Goal: Task Accomplishment & Management: Manage account settings

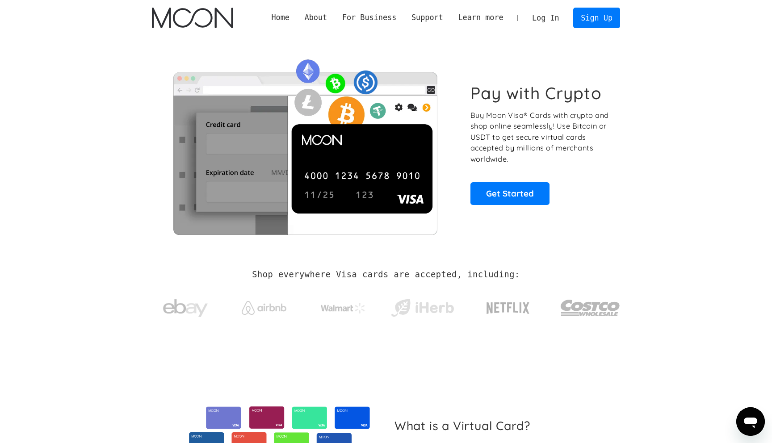
click at [544, 19] on link "Log In" at bounding box center [546, 18] width 42 height 20
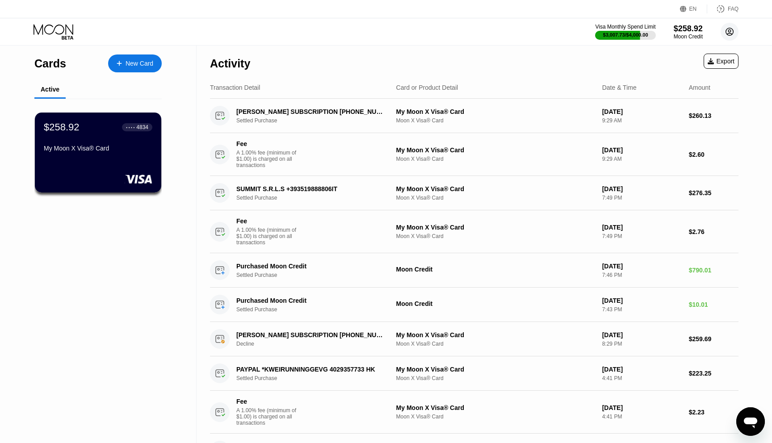
click at [734, 28] on circle at bounding box center [730, 32] width 18 height 18
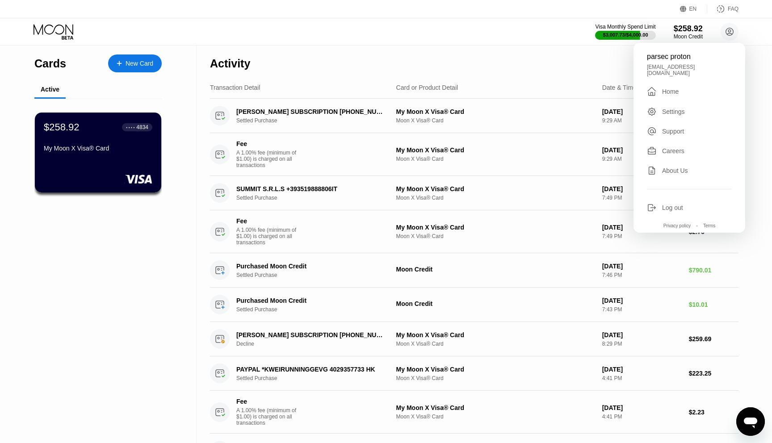
click at [666, 204] on div "Log out" at bounding box center [672, 207] width 21 height 7
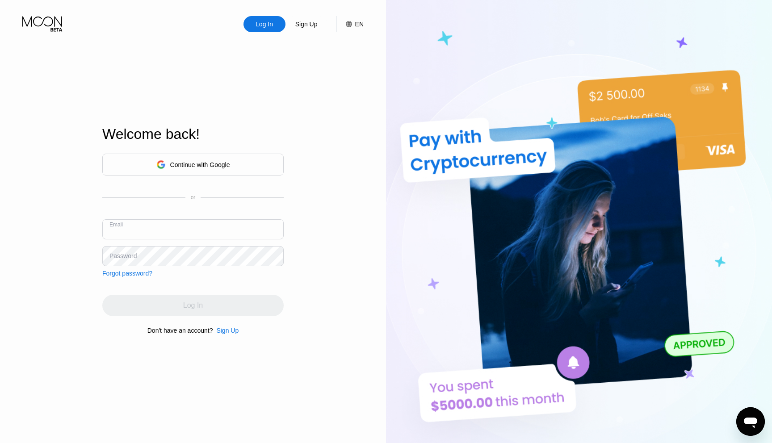
click at [186, 158] on div "Continue with Google" at bounding box center [193, 165] width 74 height 14
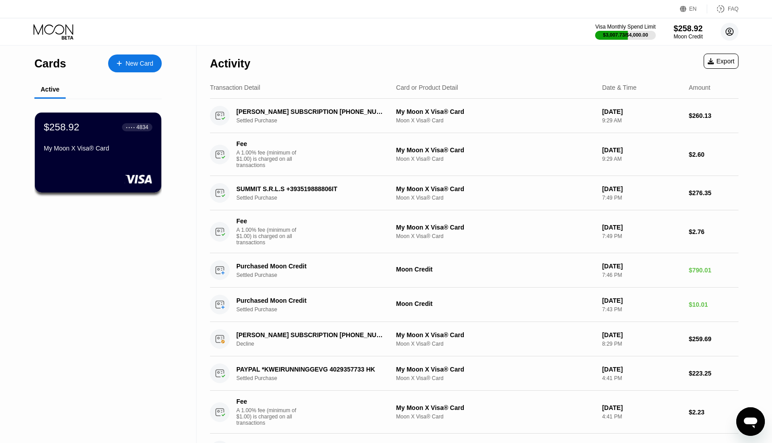
click at [732, 33] on circle at bounding box center [730, 32] width 18 height 18
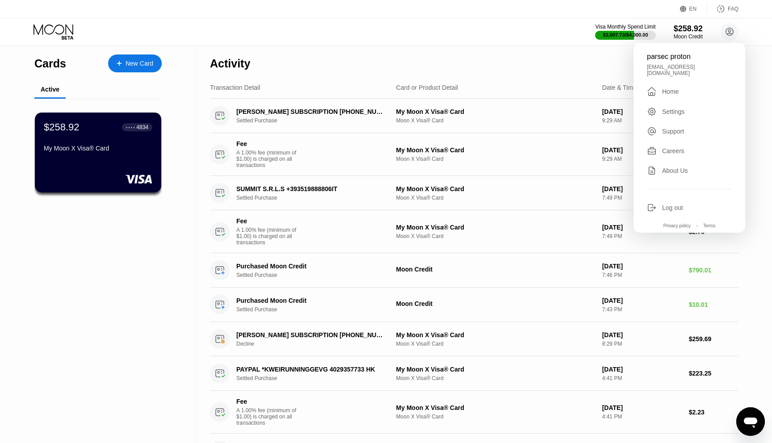
click at [673, 203] on div "Log out" at bounding box center [689, 208] width 85 height 10
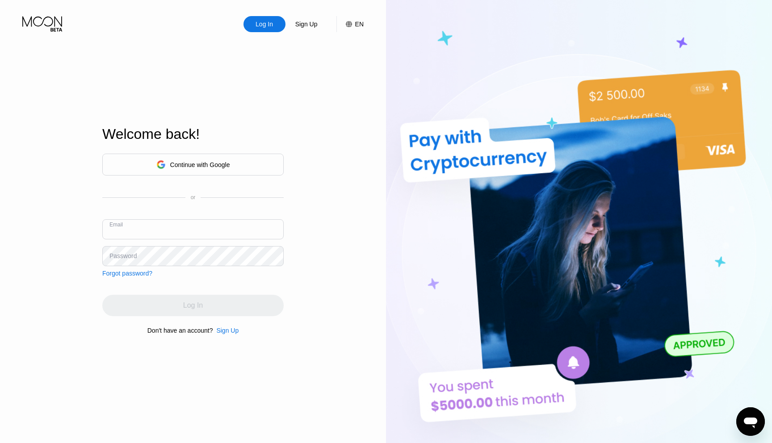
click at [202, 162] on div "Continue with Google" at bounding box center [200, 164] width 60 height 7
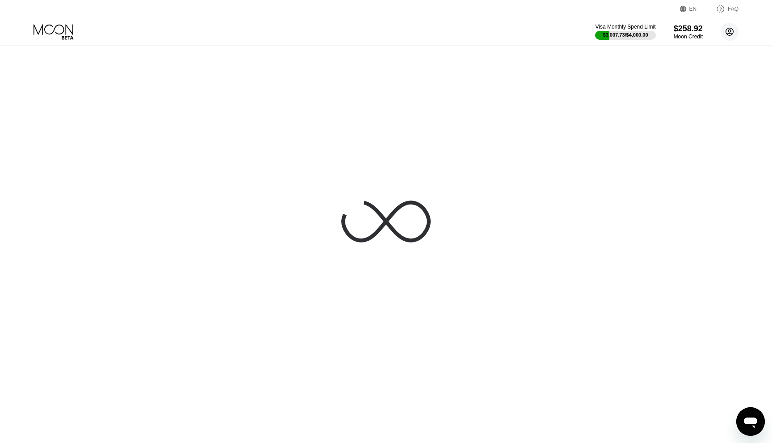
click at [733, 32] on circle at bounding box center [730, 32] width 18 height 18
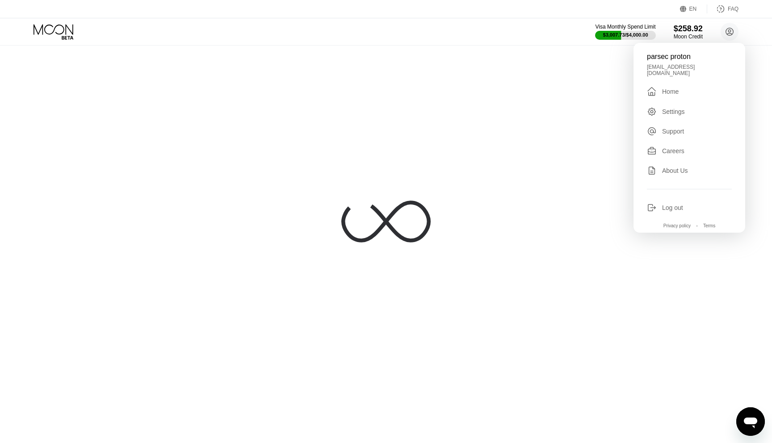
click at [666, 204] on div "Log out" at bounding box center [672, 207] width 21 height 7
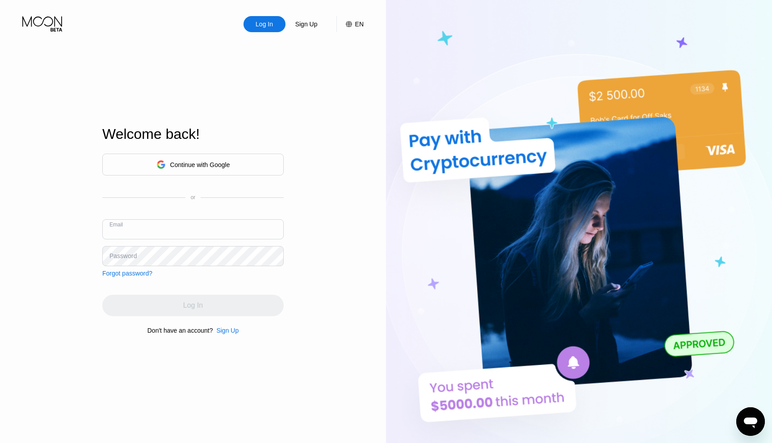
click at [293, 207] on div "Log In Sign Up EN Language Select an item Save Welcome back! Continue with Goog…" at bounding box center [193, 244] width 386 height 488
click at [273, 25] on div "Log In" at bounding box center [264, 24] width 19 height 9
click at [304, 27] on div "Sign Up" at bounding box center [307, 24] width 24 height 9
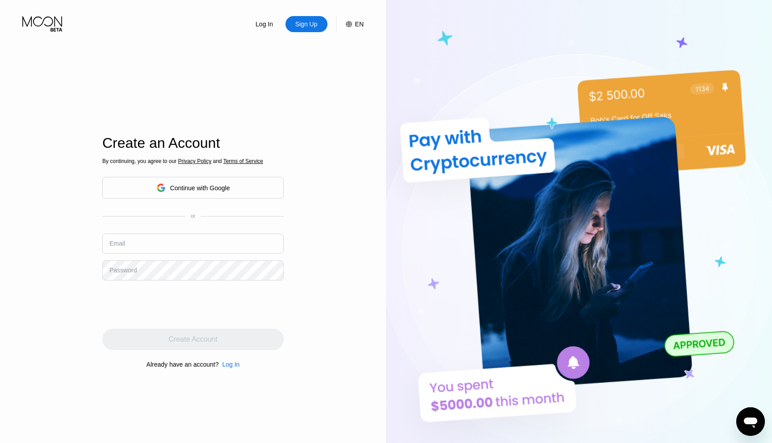
click at [189, 194] on div "Continue with Google" at bounding box center [193, 188] width 74 height 14
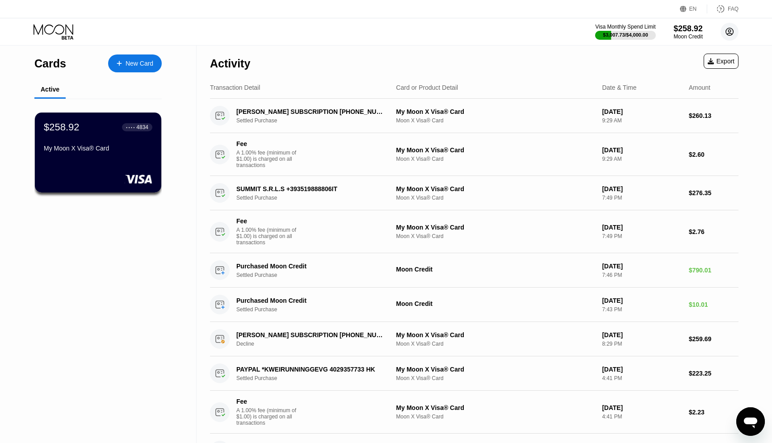
click at [738, 27] on icon at bounding box center [730, 32] width 18 height 18
